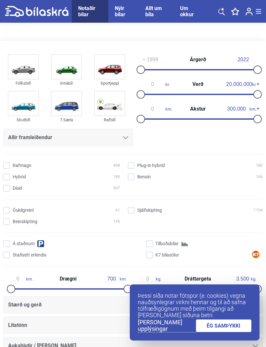
click at [235, 330] on link "ÉG SAMÞYKKI" at bounding box center [224, 325] width 56 height 13
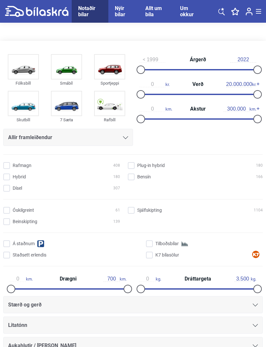
click at [134, 178] on input "Bensín 166" at bounding box center [196, 177] width 135 height 7
checkbox input "true"
click at [134, 209] on input "Sjálfskipting 1104" at bounding box center [196, 210] width 135 height 7
checkbox input "true"
click at [120, 142] on div "Allir framleiðendur" at bounding box center [68, 137] width 120 height 9
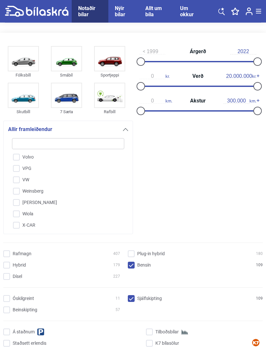
scroll to position [1646, 0]
click at [75, 178] on input "VW" at bounding box center [63, 180] width 113 height 11
checkbox input "true"
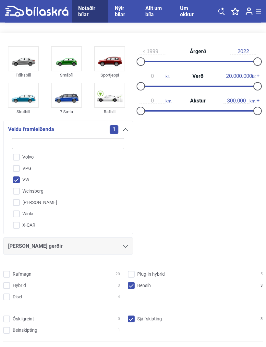
click at [123, 250] on div "[PERSON_NAME] gerðir" at bounding box center [68, 246] width 120 height 9
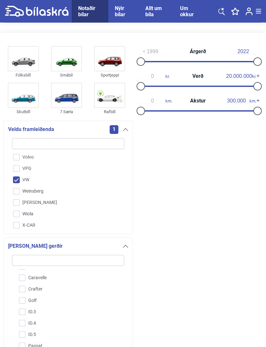
scroll to position [31, 0]
click at [32, 303] on input "Golf" at bounding box center [63, 301] width 113 height 11
checkbox input "true"
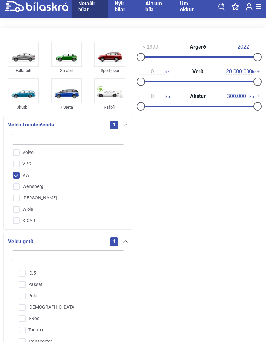
scroll to position [88, 0]
click at [24, 299] on input "Polo" at bounding box center [63, 301] width 113 height 11
checkbox input "true"
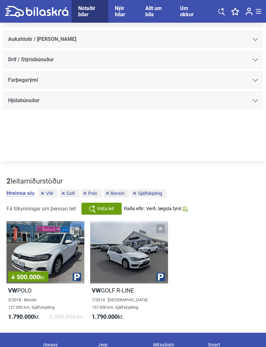
scroll to position [518, 0]
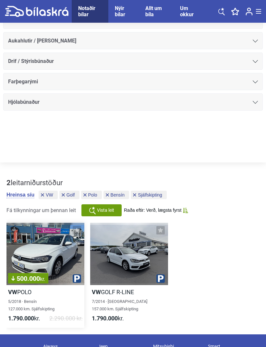
click at [71, 250] on div "500.000 kr." at bounding box center [45, 254] width 78 height 62
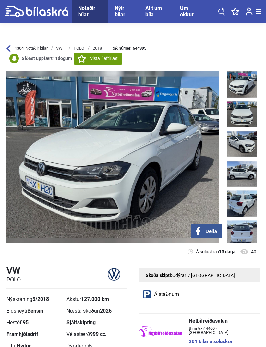
click at [241, 124] on img at bounding box center [242, 114] width 30 height 27
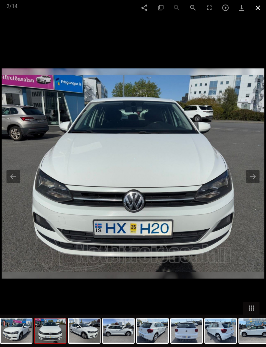
click at [259, 9] on span at bounding box center [258, 7] width 16 height 15
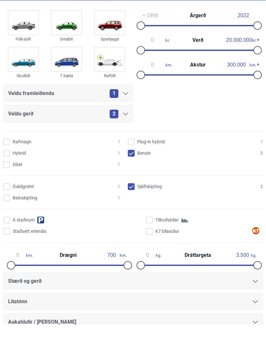
scroll to position [22, 0]
click at [125, 114] on icon at bounding box center [125, 115] width 5 height 3
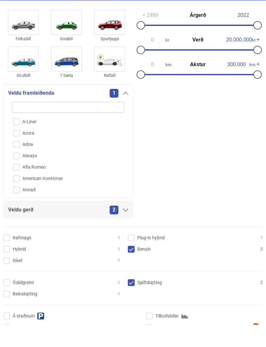
click at [88, 124] on input "search" at bounding box center [68, 129] width 112 height 11
click at [63, 124] on input "search" at bounding box center [68, 129] width 112 height 11
type input "Nab"
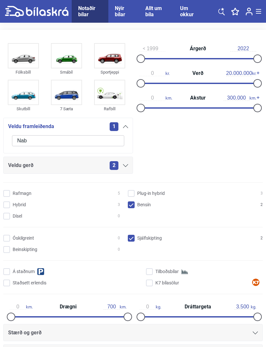
scroll to position [0, 0]
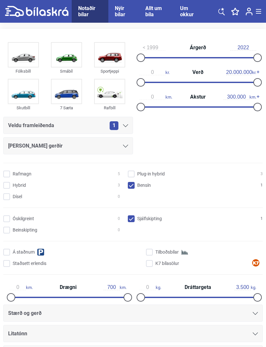
scroll to position [8, 0]
